Goal: Task Accomplishment & Management: Manage account settings

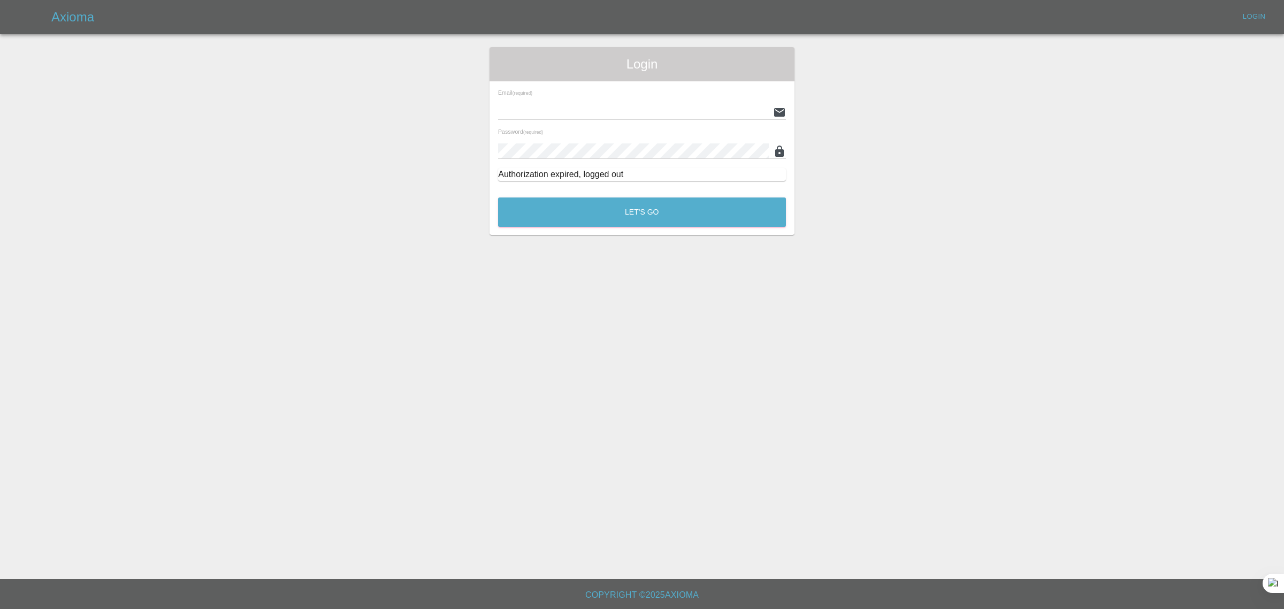
type input "[EMAIL_ADDRESS][DOMAIN_NAME]"
click at [490, 217] on div "Login Email (required) [EMAIL_ADDRESS][DOMAIN_NAME] Password (required) Authori…" at bounding box center [642, 141] width 305 height 188
click at [557, 215] on button "Let's Go" at bounding box center [642, 211] width 288 height 29
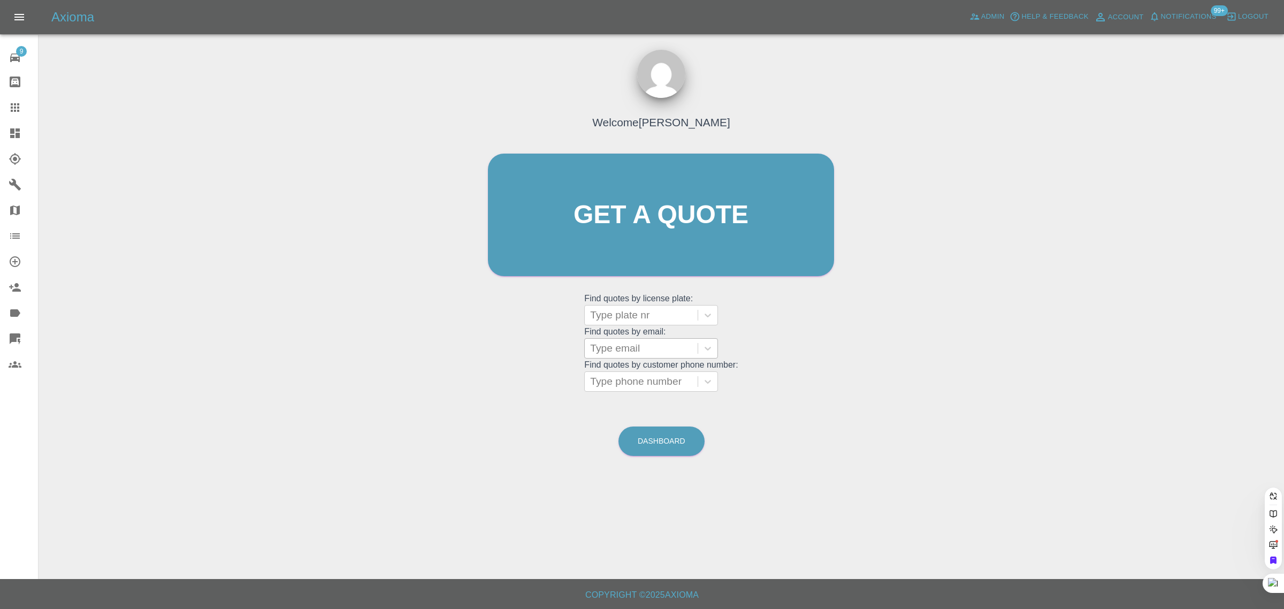
click at [608, 352] on div at bounding box center [641, 348] width 102 height 15
paste input "[EMAIL_ADDRESS][DOMAIN_NAME]"
type input "[EMAIL_ADDRESS][DOMAIN_NAME]"
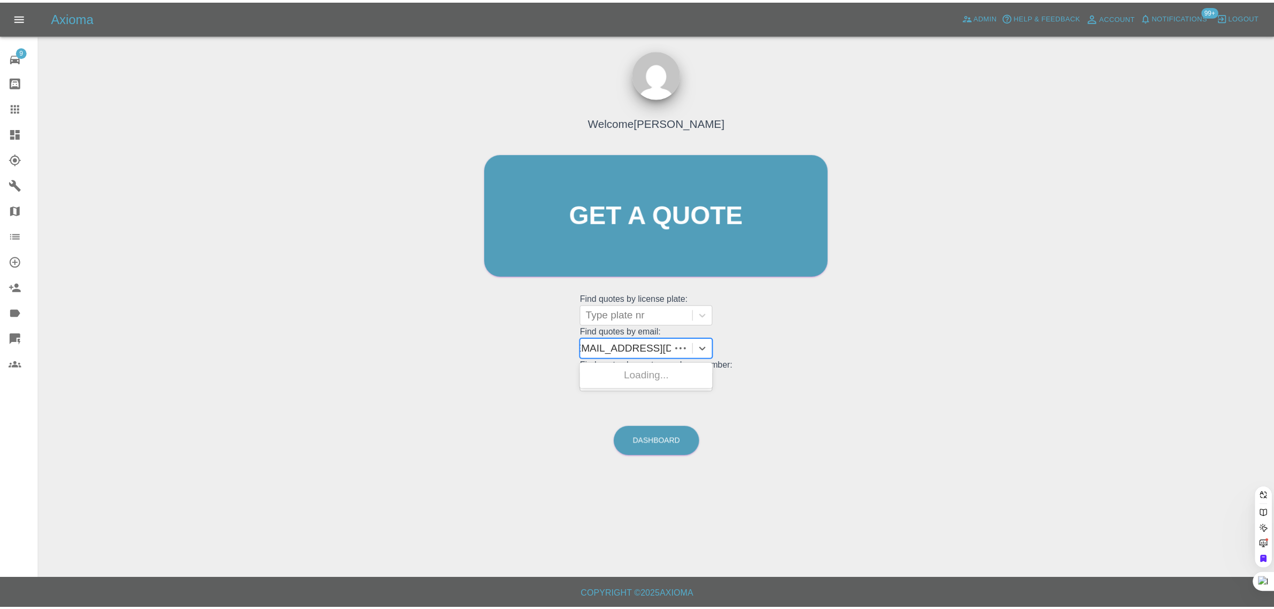
scroll to position [0, 0]
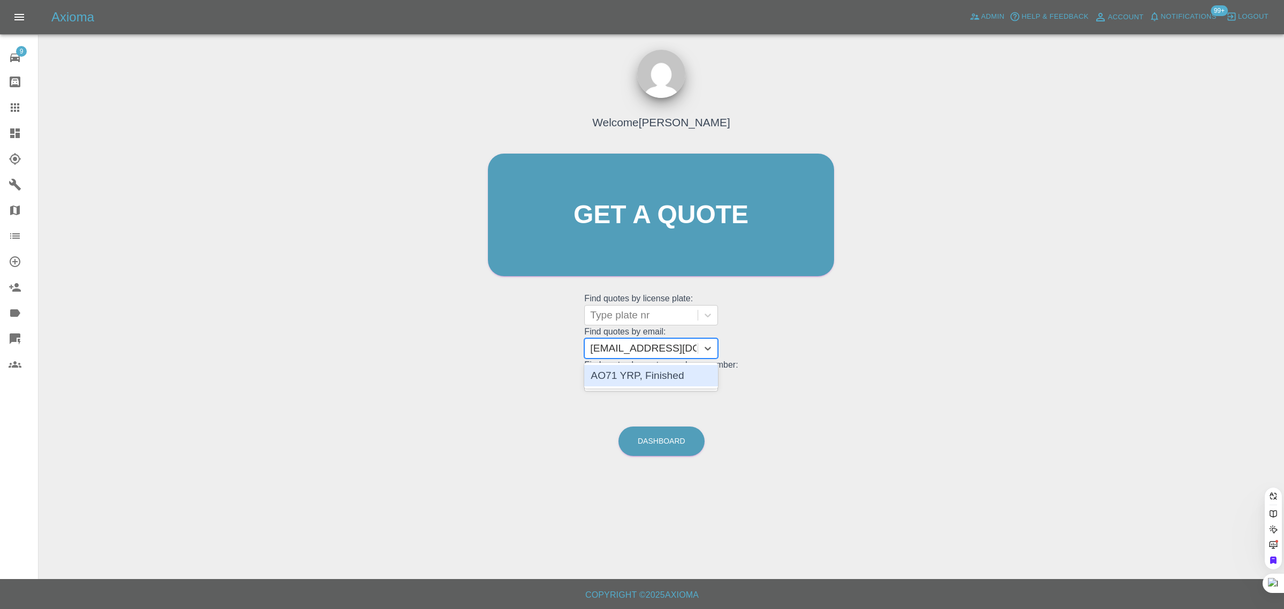
click at [646, 387] on div "AO71 YRP, Finished" at bounding box center [651, 376] width 134 height 26
click at [651, 380] on div "AO71 YRP, Finished" at bounding box center [651, 375] width 134 height 21
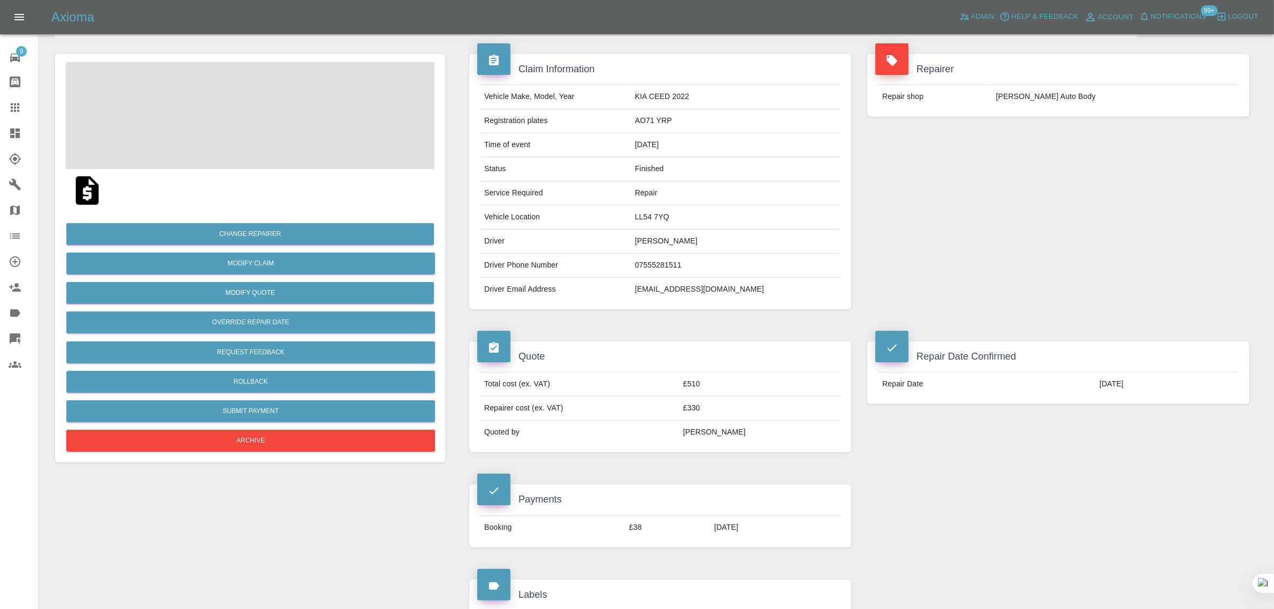
scroll to position [535, 0]
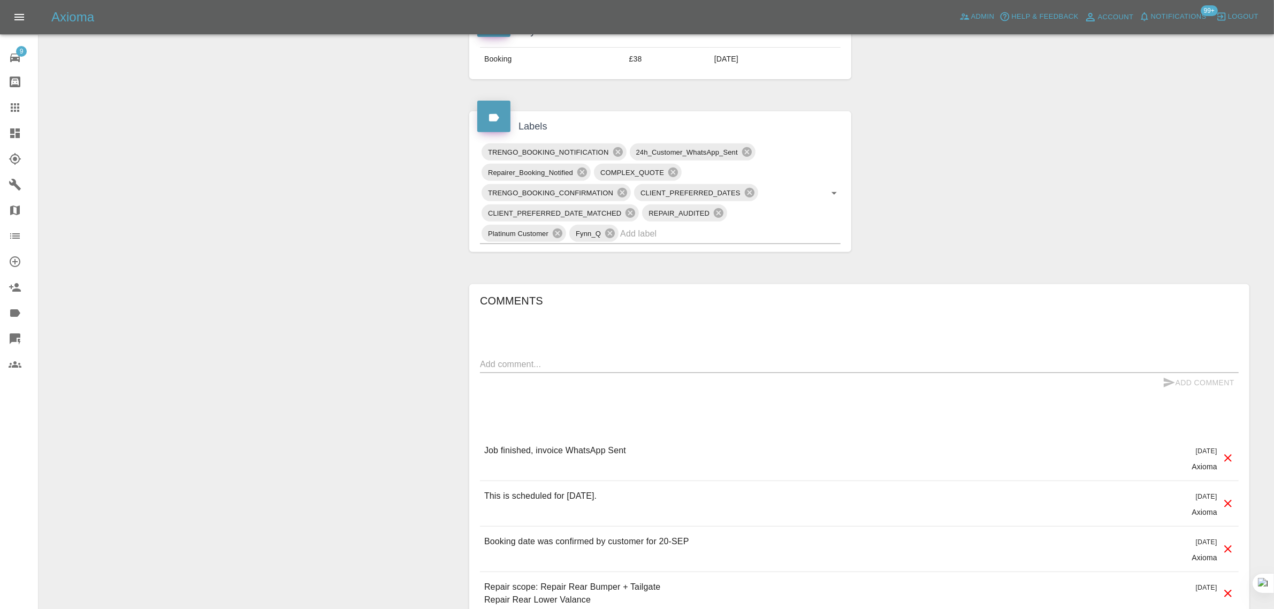
click at [632, 363] on textarea at bounding box center [859, 364] width 759 height 12
paste textarea "3. There also is new paint damage along the boot, which makes the finish look s…"
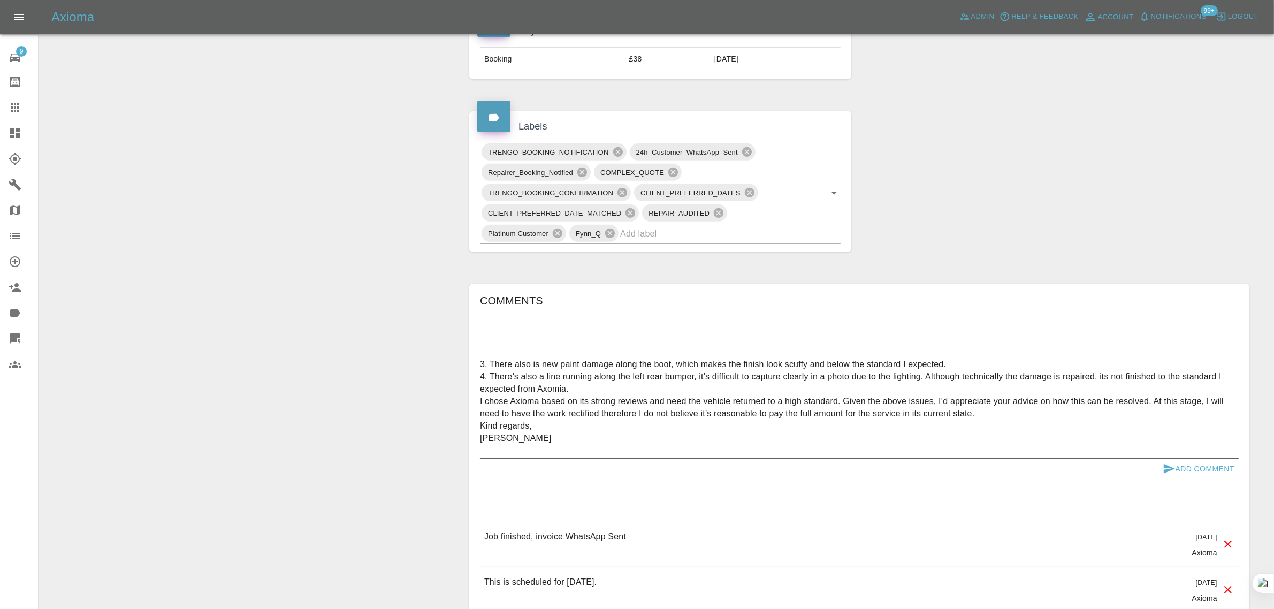
type textarea "3. There also is new paint damage along the boot, which makes the finish look s…"
click at [1220, 472] on button "Add Comment" at bounding box center [1199, 469] width 80 height 20
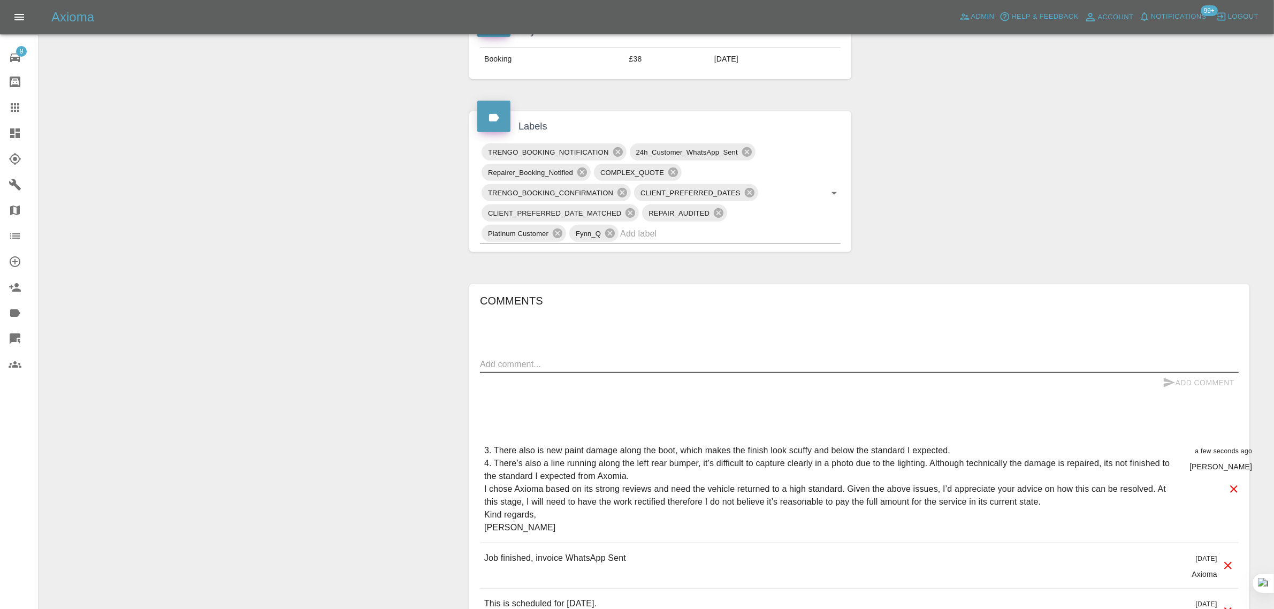
click at [586, 362] on textarea at bounding box center [859, 364] width 759 height 12
paste textarea "Hi Imogen, Thank you for your help so far. Whilst structurally, the original da…"
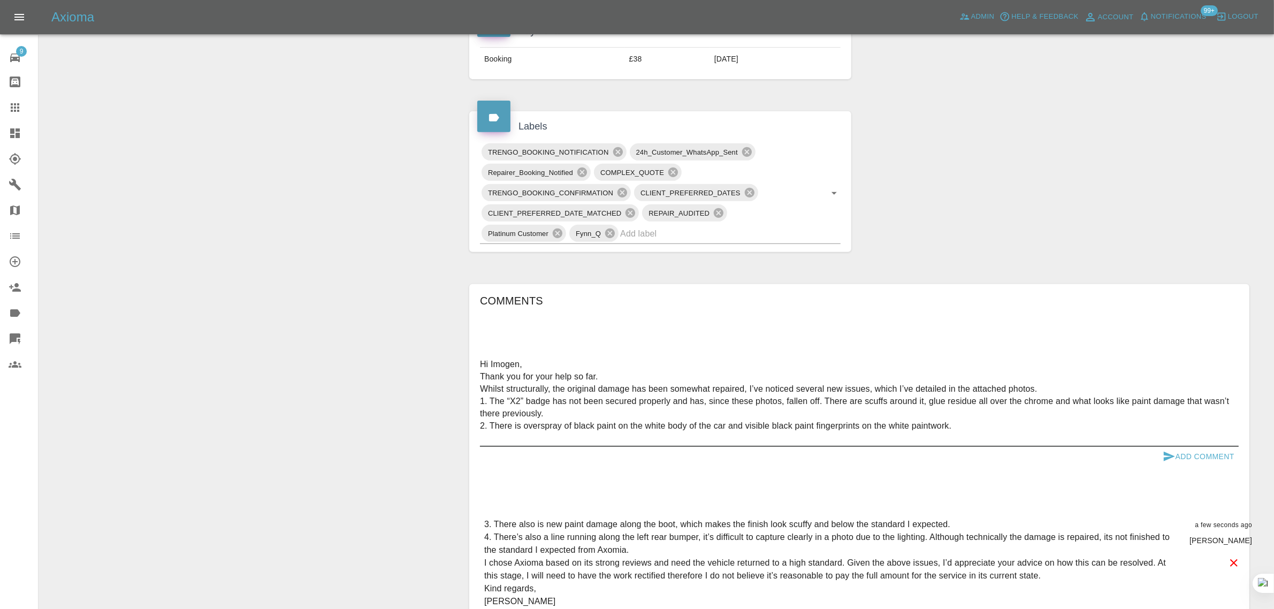
type textarea "Hi Imogen, Thank you for your help so far. Whilst structurally, the original da…"
click at [1221, 462] on button "Add Comment" at bounding box center [1199, 457] width 80 height 20
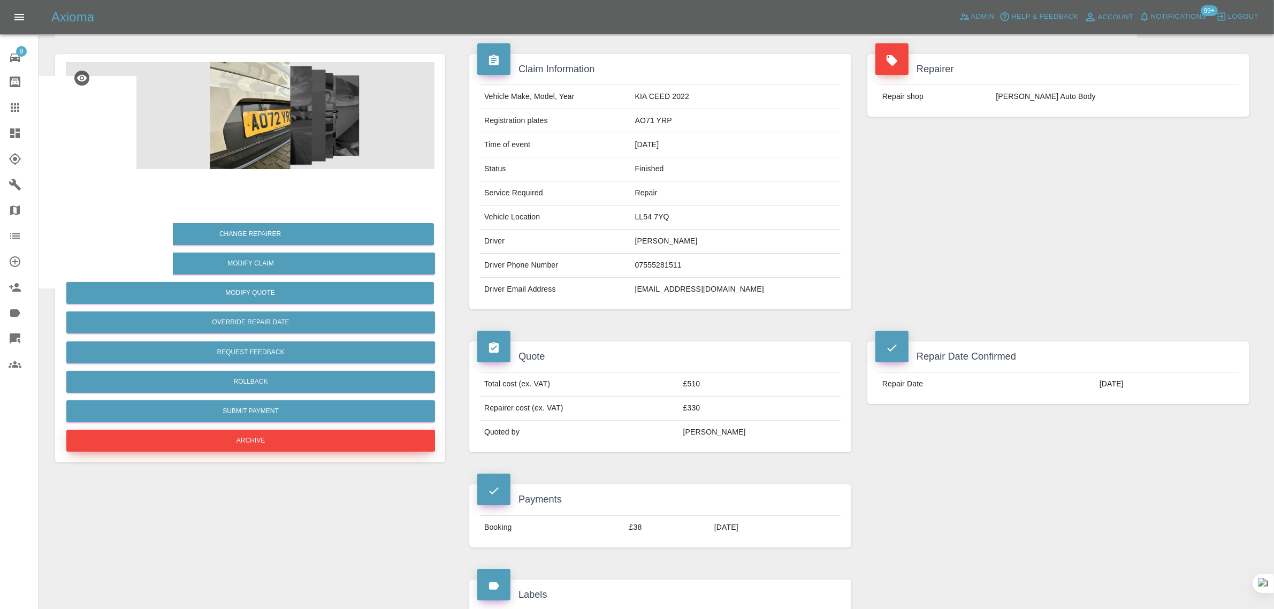
scroll to position [401, 0]
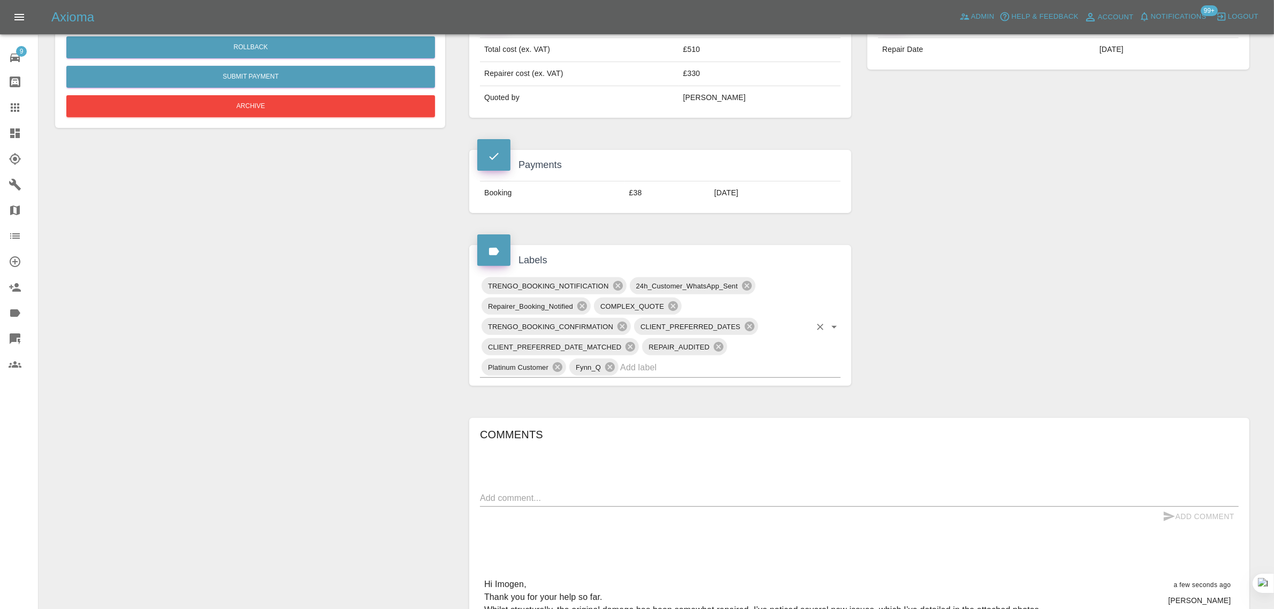
click at [662, 368] on input "text" at bounding box center [715, 367] width 190 height 17
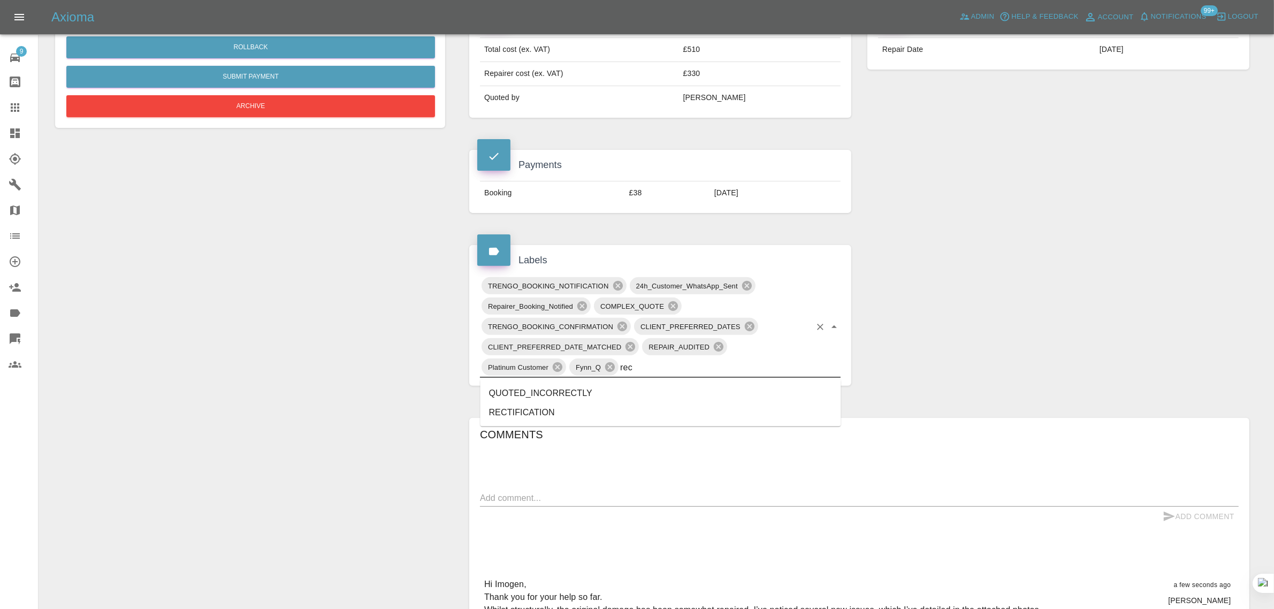
type input "rect"
click at [568, 404] on li "RECTIFICATION" at bounding box center [661, 412] width 361 height 19
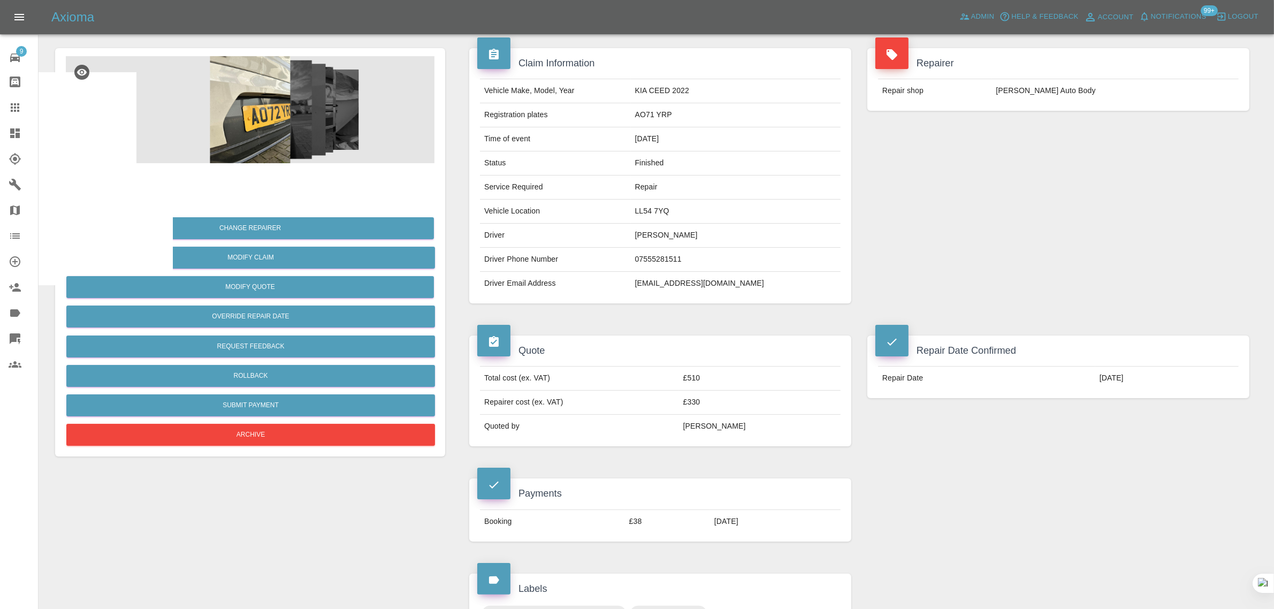
scroll to position [0, 0]
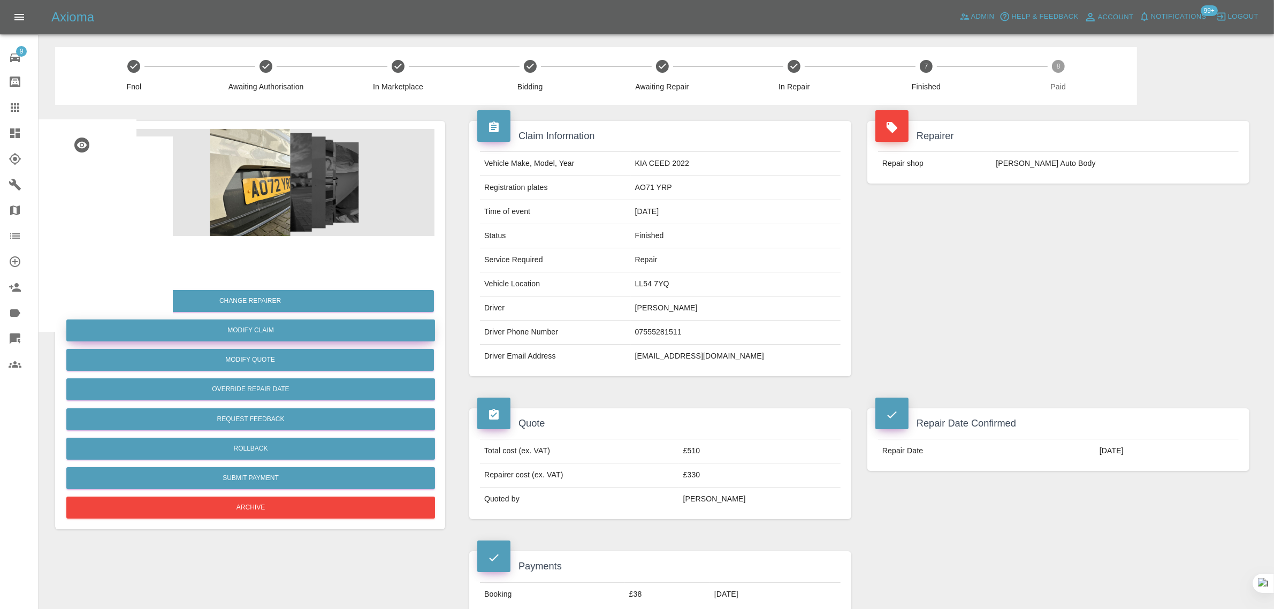
click at [261, 332] on link "Modify Claim" at bounding box center [250, 330] width 369 height 22
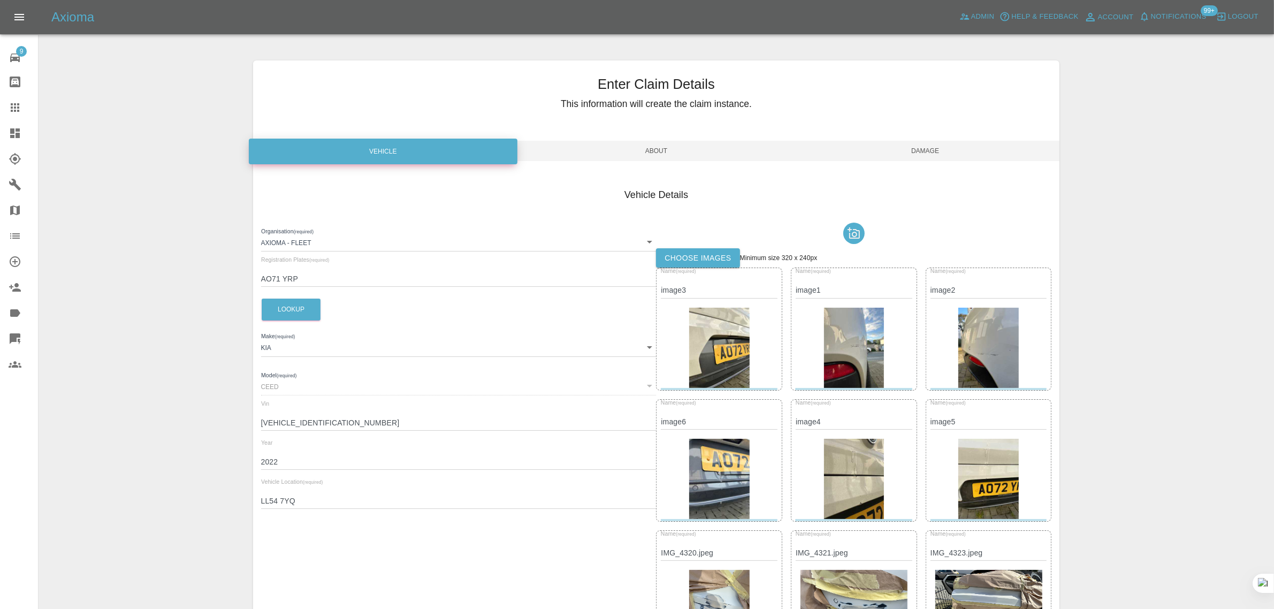
click at [704, 264] on label "Choose images" at bounding box center [697, 258] width 83 height 20
click at [0, 0] on input "Choose images" at bounding box center [0, 0] width 0 height 0
click at [910, 144] on span "Damage" at bounding box center [925, 151] width 269 height 20
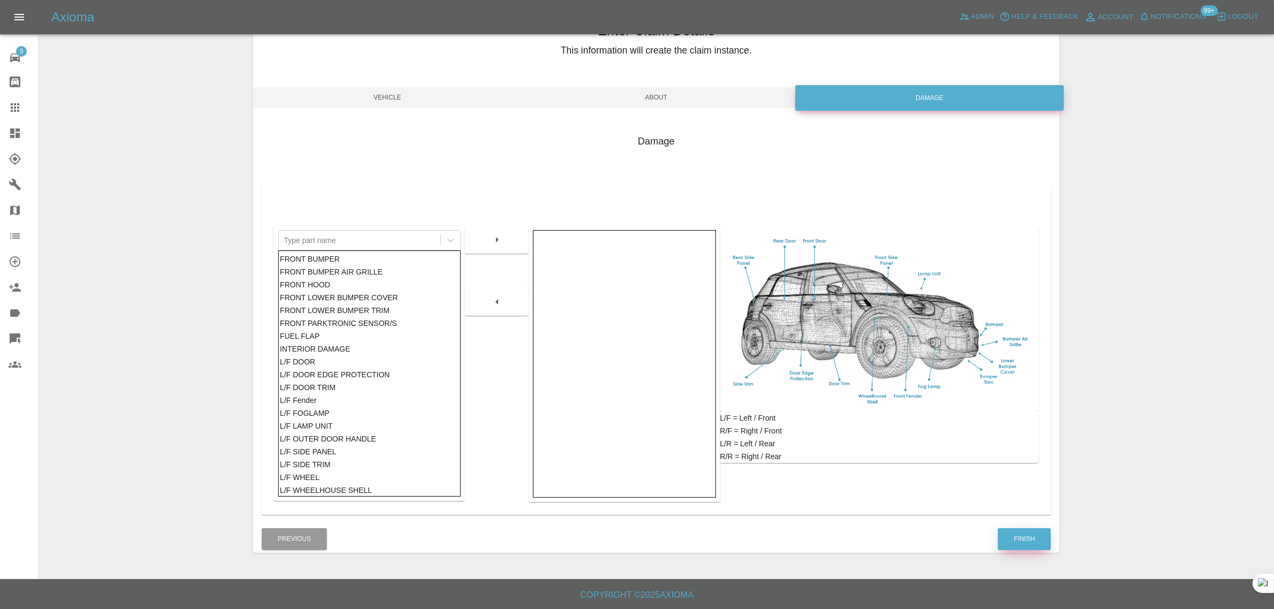
click at [1044, 536] on button "Finish" at bounding box center [1024, 539] width 53 height 22
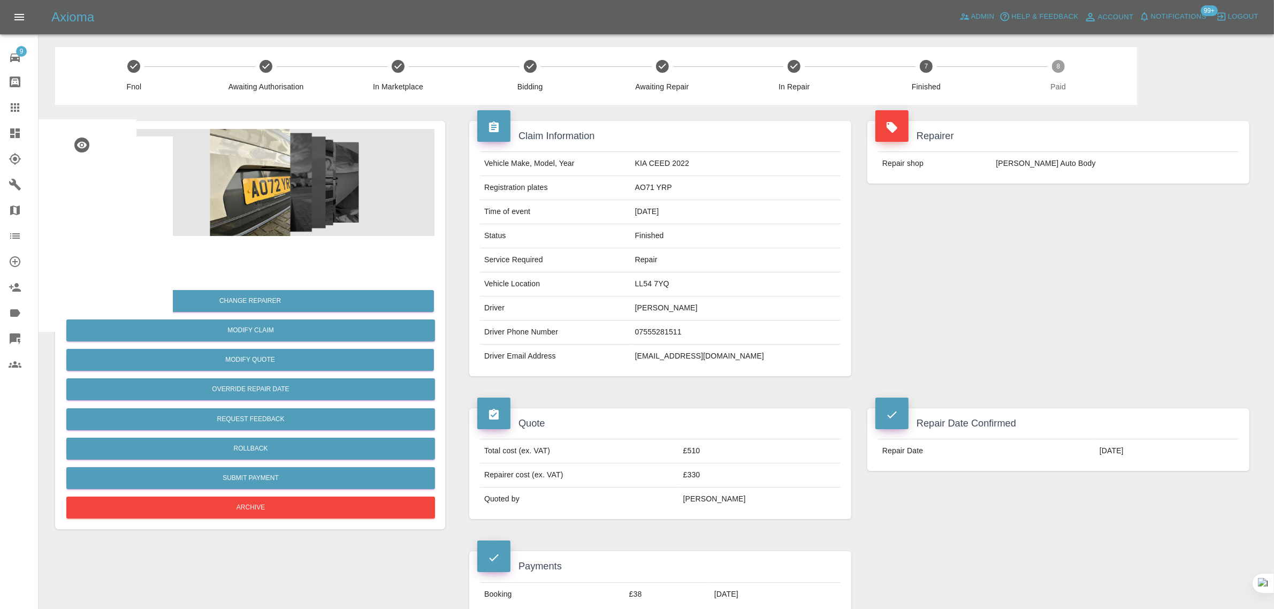
click at [4, 112] on link "Claims" at bounding box center [19, 108] width 38 height 26
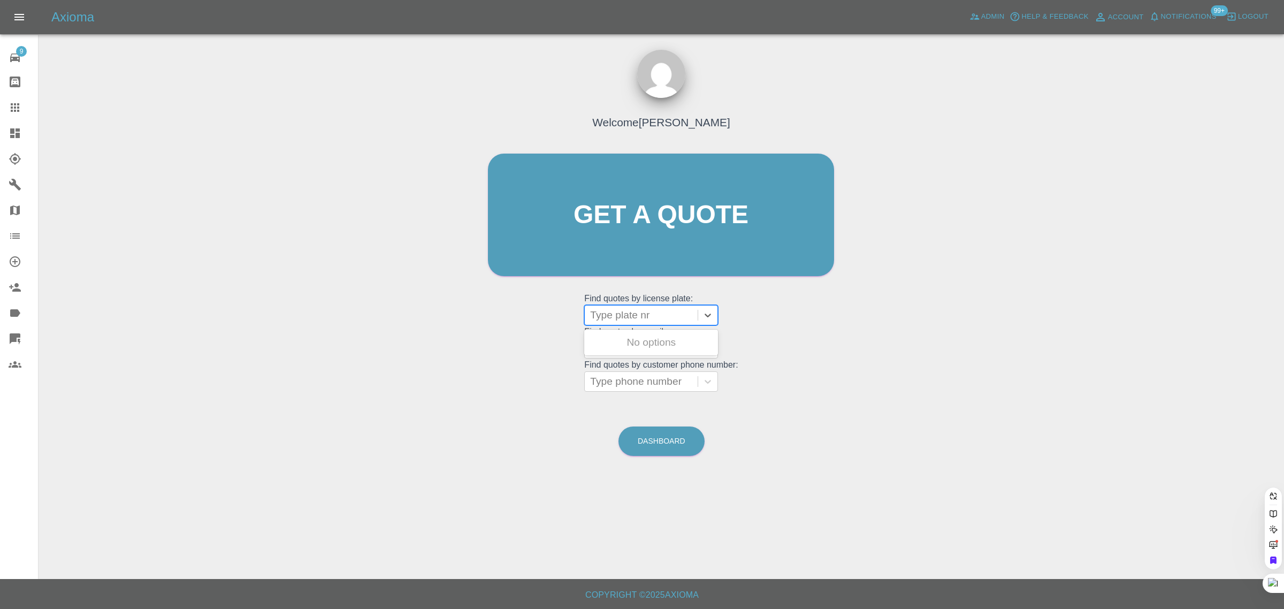
click at [621, 321] on div at bounding box center [641, 315] width 102 height 15
paste input "ST68 VBO"
click at [619, 319] on input "ST68 VBO" at bounding box center [616, 315] width 52 height 13
type input "ST68VBO"
click at [652, 343] on div "ST68VBO, Awaiting Repair" at bounding box center [651, 349] width 134 height 34
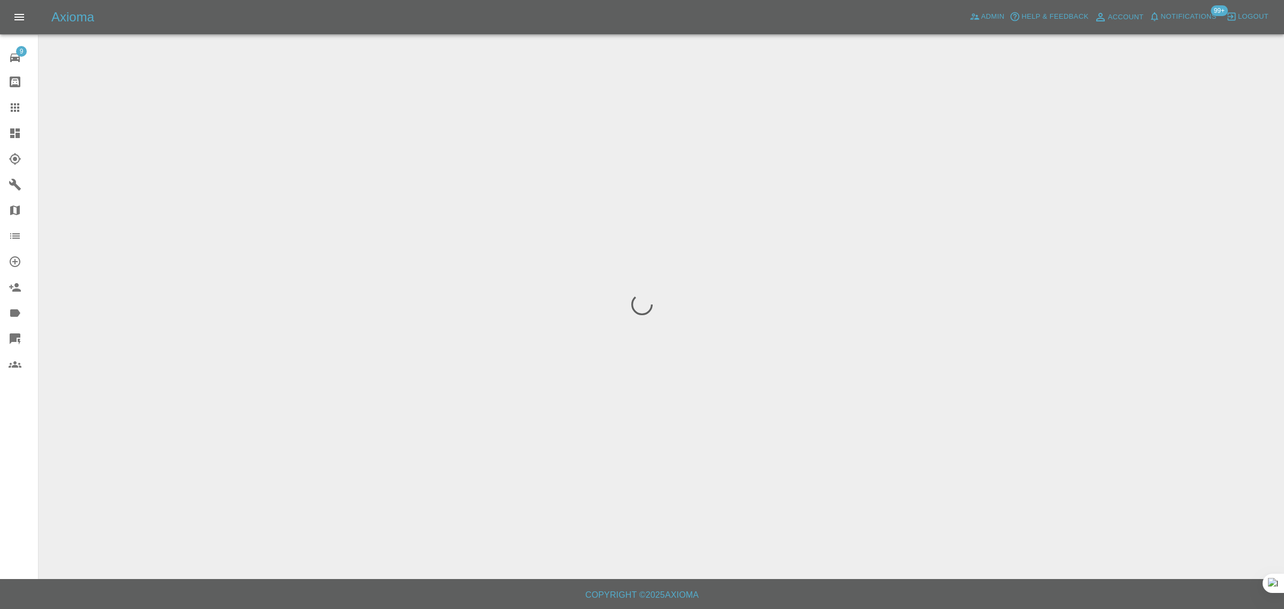
click at [20, 433] on div "9 Repair home Bodyshop home Claims Dashboard Explorer Garages Map Organization …" at bounding box center [19, 304] width 39 height 609
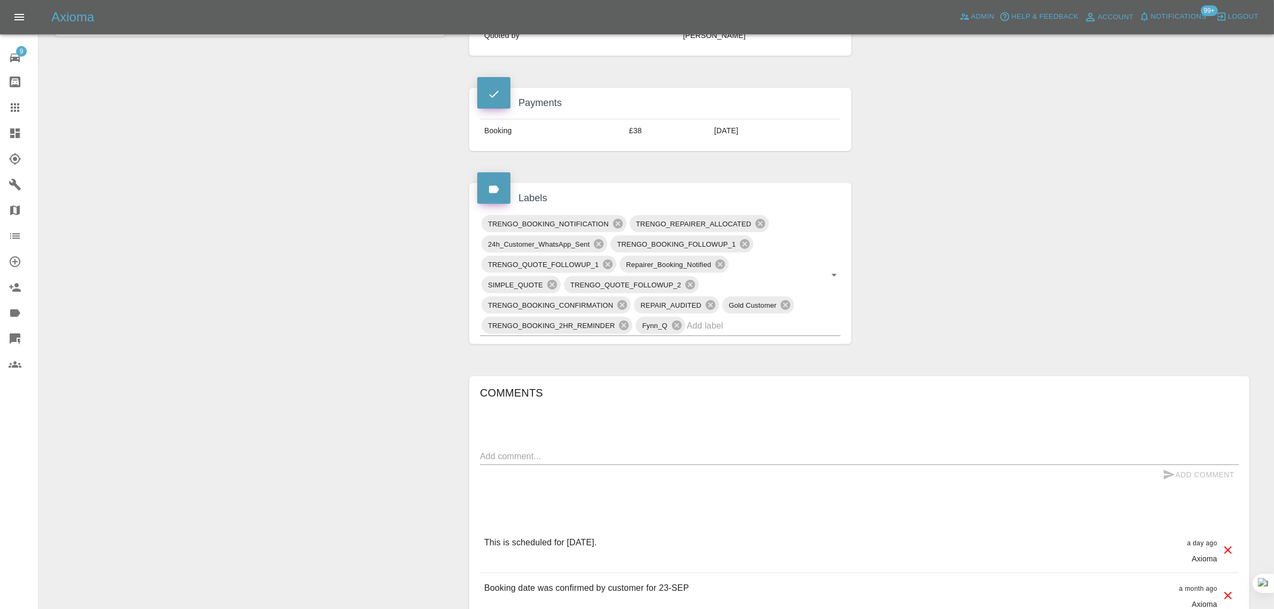
scroll to position [468, 0]
